Goal: Find specific page/section: Find specific page/section

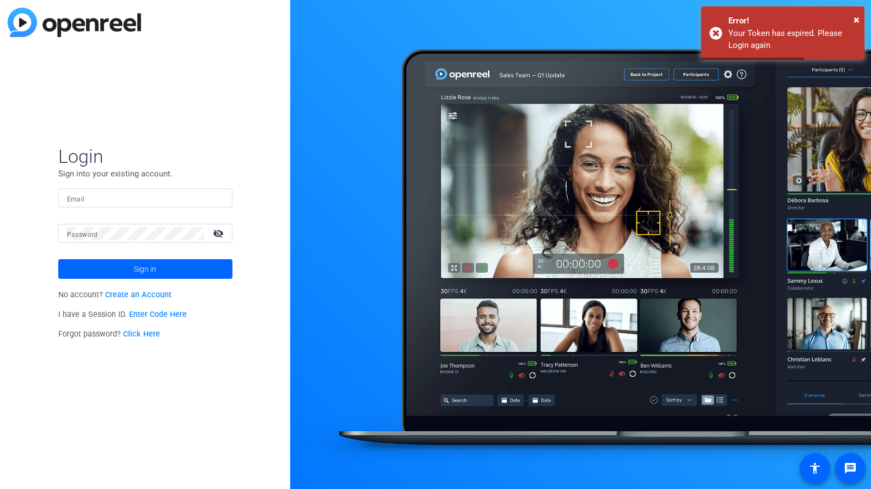
click at [176, 193] on input "Email" at bounding box center [145, 198] width 157 height 13
type input "[PERSON_NAME][EMAIL_ADDRESS][PERSON_NAME][DOMAIN_NAME]"
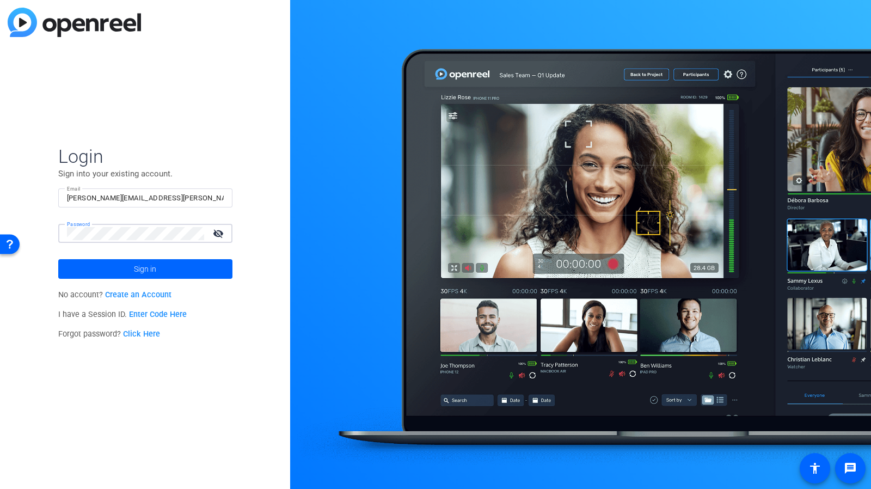
click at [58, 259] on button "Sign in" at bounding box center [145, 269] width 174 height 20
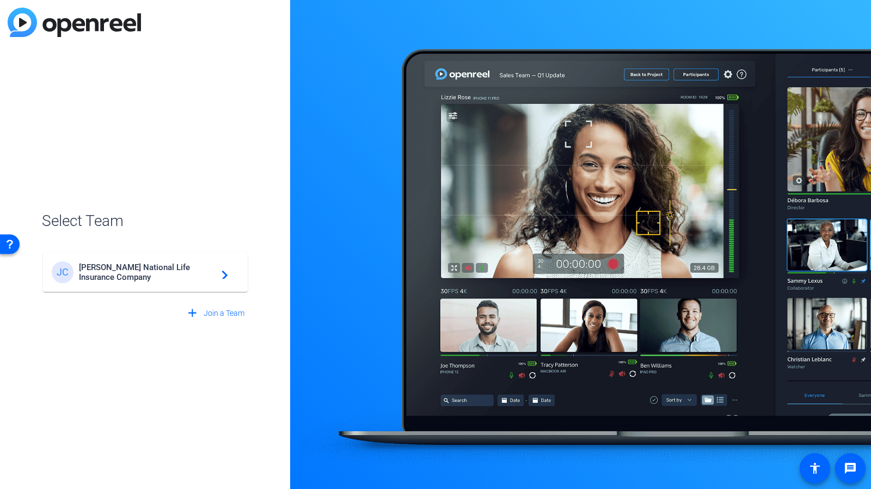
click at [145, 272] on span "[PERSON_NAME] National Life Insurance Company" at bounding box center [147, 272] width 136 height 20
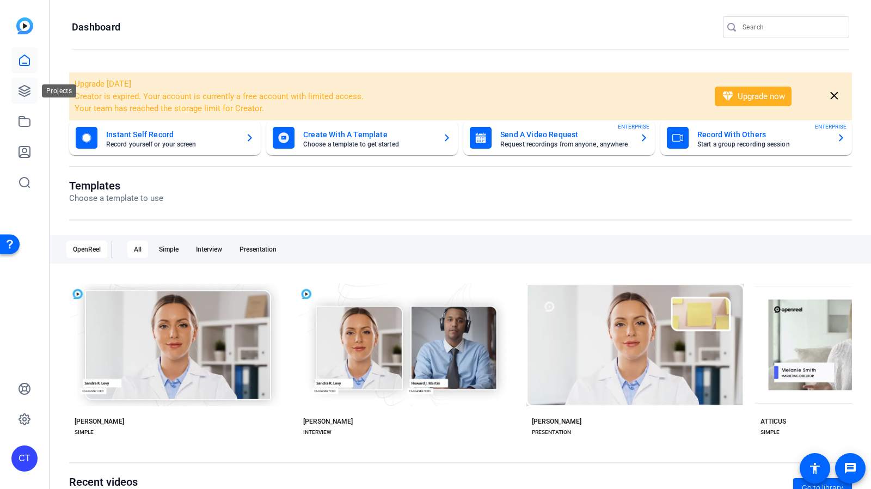
click at [32, 94] on link at bounding box center [24, 91] width 26 height 26
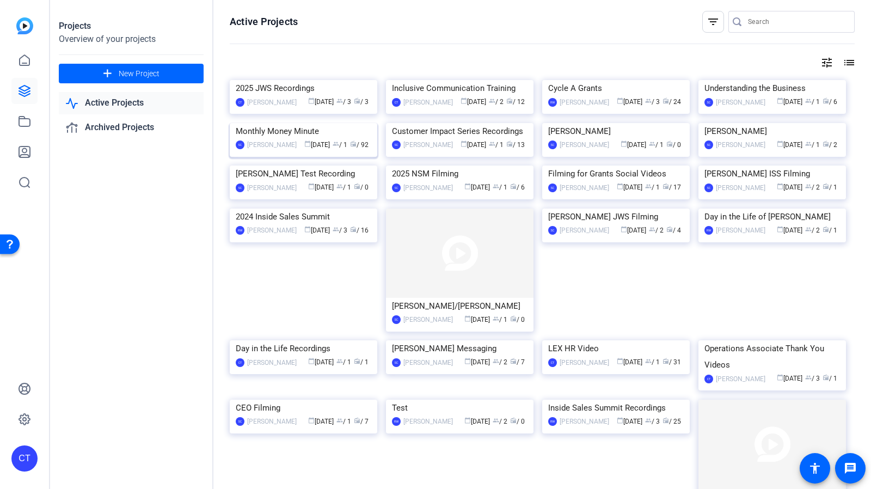
click at [320, 123] on img at bounding box center [303, 123] width 147 height 0
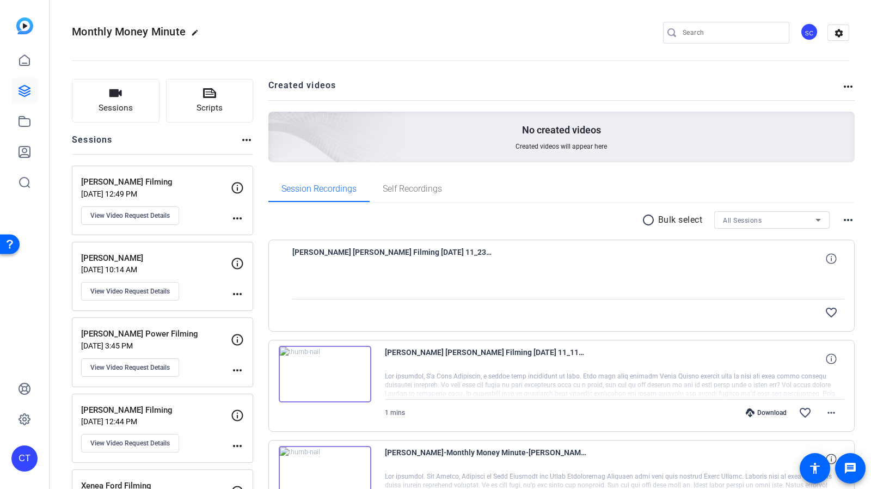
click at [186, 189] on p "[DATE] 12:49 PM" at bounding box center [156, 193] width 150 height 9
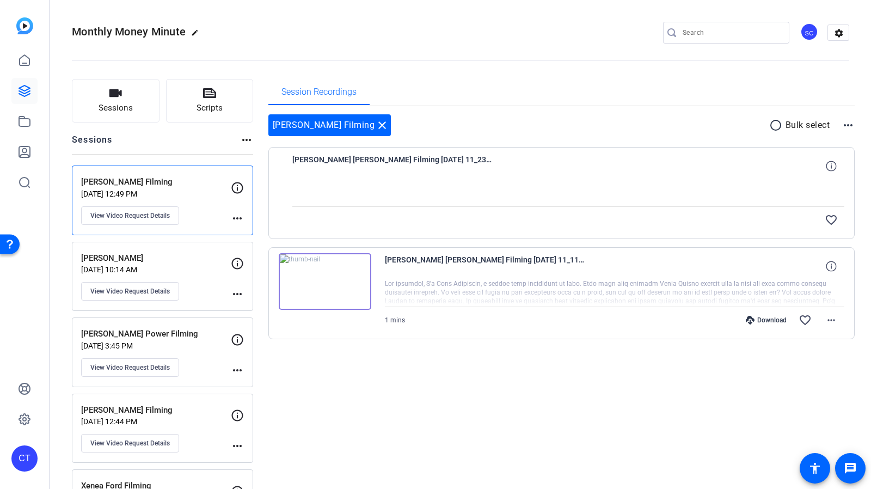
drag, startPoint x: 582, startPoint y: 310, endPoint x: 461, endPoint y: 324, distance: 121.6
click at [582, 310] on div "Download favorite_border more_horiz" at bounding box center [683, 320] width 322 height 26
click at [727, 290] on div at bounding box center [615, 292] width 460 height 27
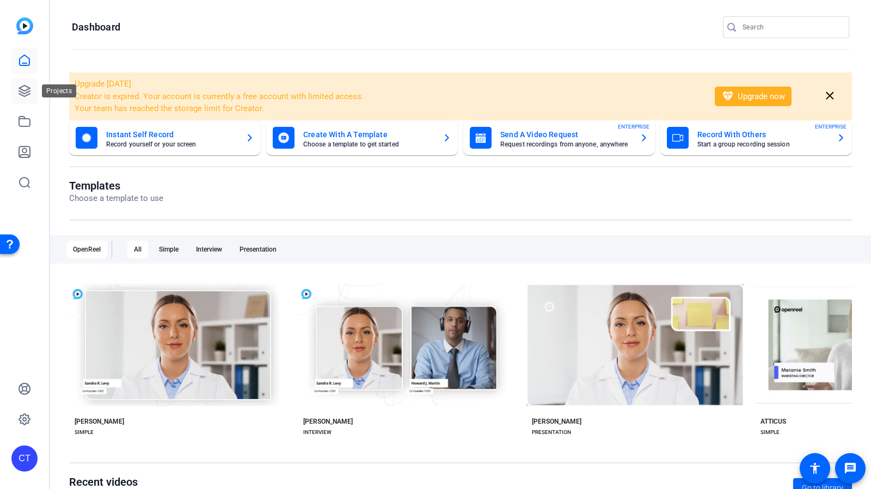
click at [27, 89] on icon at bounding box center [24, 90] width 11 height 11
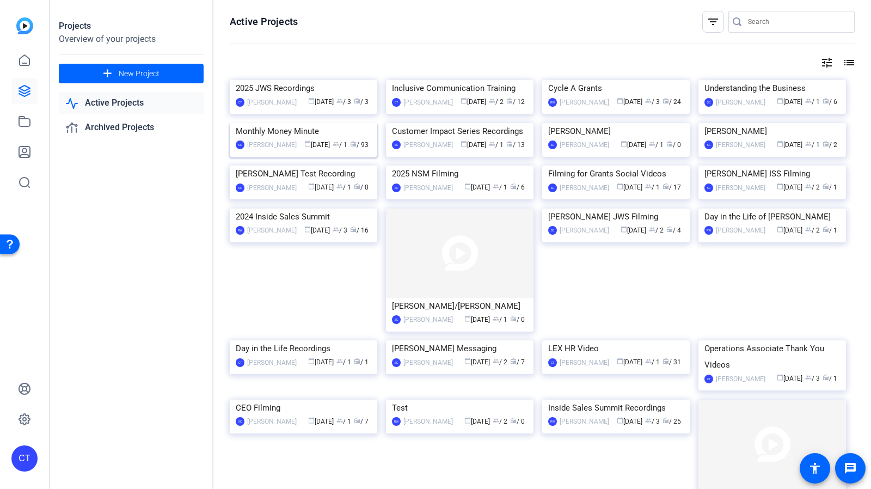
click at [306, 123] on img at bounding box center [303, 123] width 147 height 0
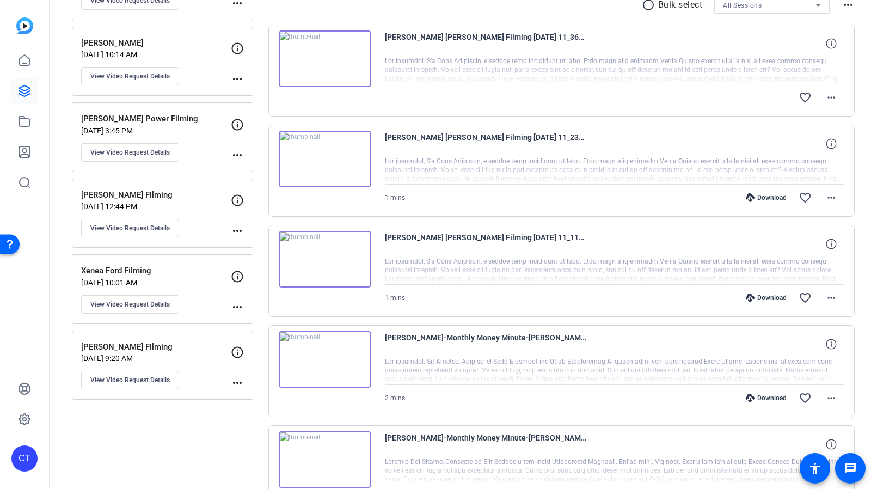
scroll to position [163, 0]
